Goal: Navigation & Orientation: Find specific page/section

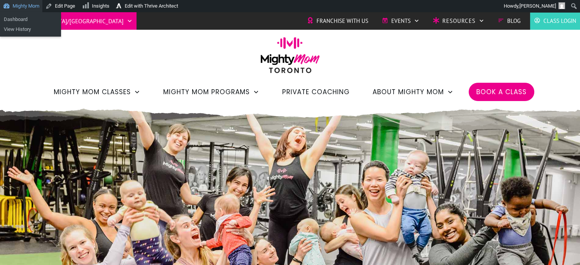
click at [23, 3] on link "Mighty Mom" at bounding box center [21, 6] width 42 height 12
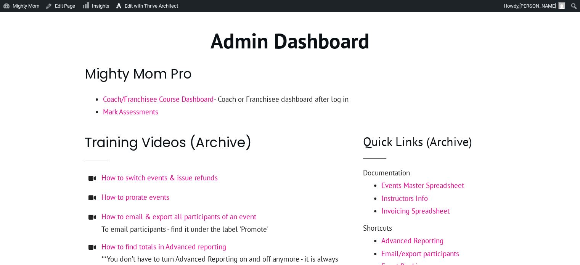
scroll to position [90, 0]
click at [146, 97] on link "Coach/Franchisee Course Dashboard" at bounding box center [158, 98] width 111 height 9
click at [172, 4] on link "Edit with Thrive Architect" at bounding box center [147, 6] width 68 height 12
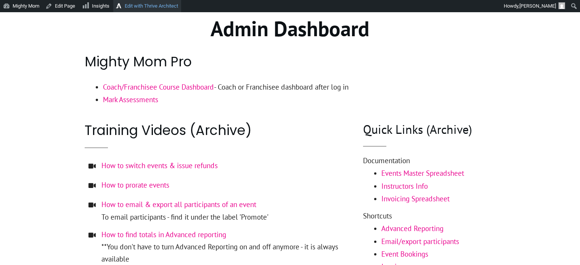
scroll to position [102, 0]
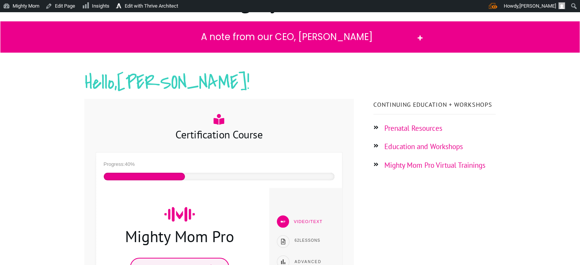
scroll to position [101, 0]
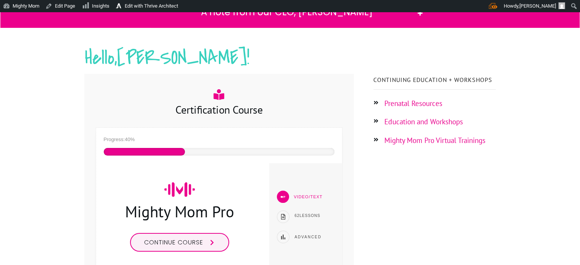
click at [417, 105] on link "Prenatal Resources" at bounding box center [413, 103] width 58 height 9
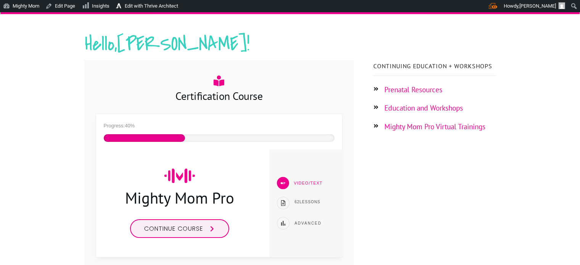
scroll to position [114, 0]
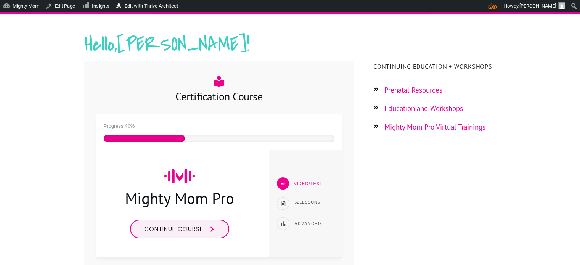
click at [433, 112] on link "Education and Workshops" at bounding box center [423, 108] width 79 height 9
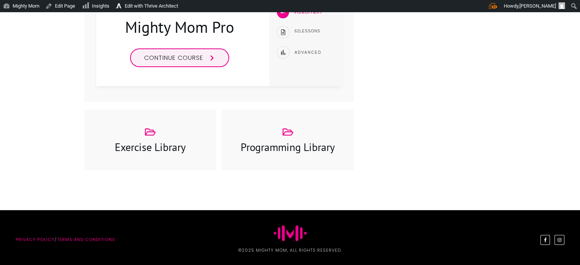
click at [265, 140] on h3 "Programming Library" at bounding box center [288, 146] width 116 height 15
click at [62, 10] on link "Edit Page" at bounding box center [60, 6] width 36 height 12
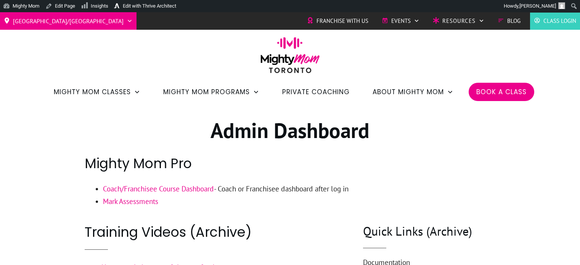
scroll to position [102, 0]
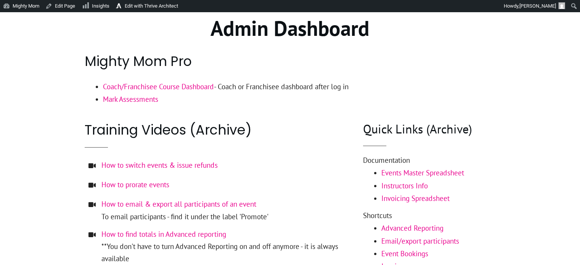
click at [154, 85] on link "Coach/Franchisee Course Dashboard" at bounding box center [158, 86] width 111 height 9
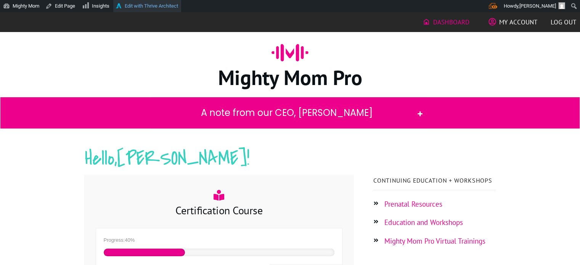
click at [170, 5] on link "Edit with Thrive Architect" at bounding box center [147, 6] width 68 height 12
